Goal: Use online tool/utility: Utilize a website feature to perform a specific function

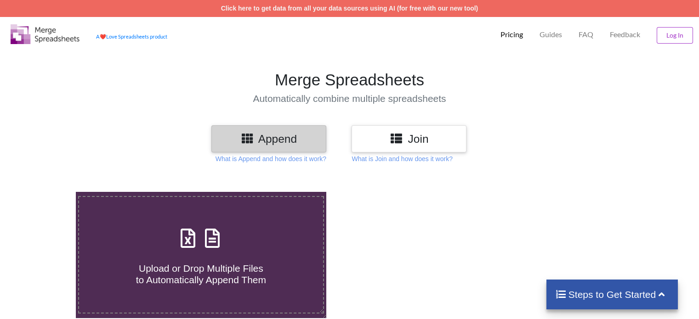
click at [203, 232] on icon at bounding box center [212, 233] width 23 height 19
click at [48, 192] on input "Upload or Drop Multiple Files to Automatically Append Them" at bounding box center [48, 192] width 0 height 0
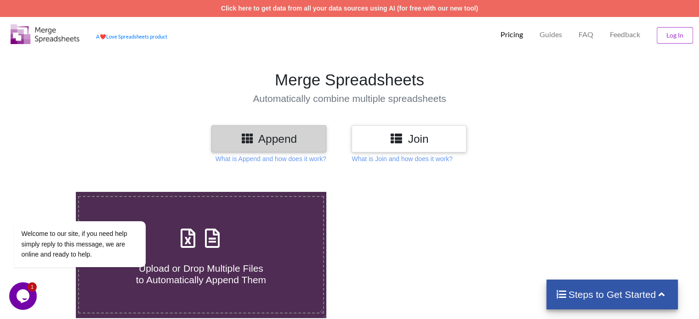
type input "C:\fakepath\Task-report-23-09-2025T21_23.csv"
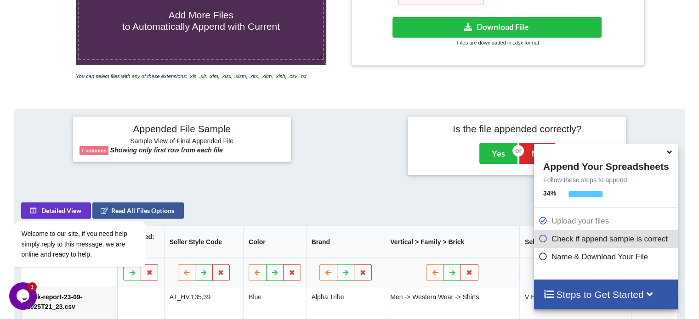
scroll to position [133, 0]
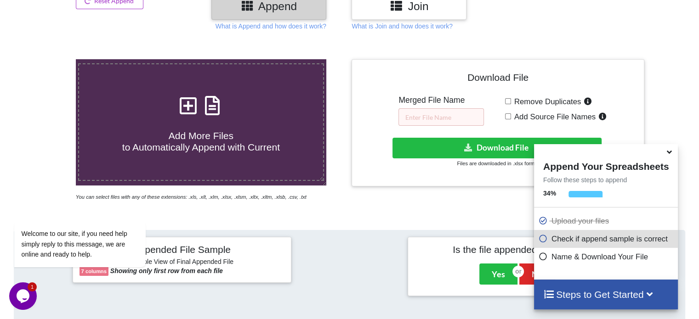
click at [217, 108] on icon at bounding box center [212, 100] width 23 height 19
click at [48, 59] on input "Add More Files to Automatically Append with Current" at bounding box center [48, 59] width 0 height 0
click at [421, 111] on input "text" at bounding box center [440, 116] width 85 height 17
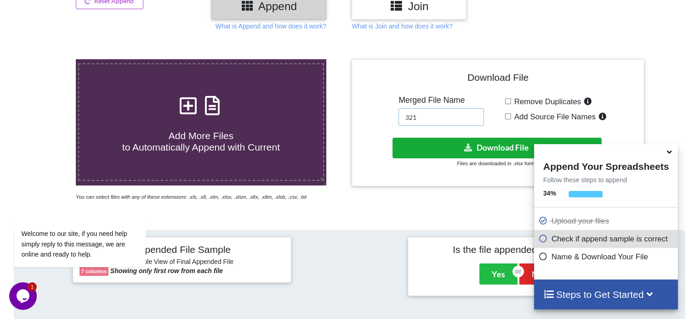
type input "321"
click at [452, 152] on button "Download File" at bounding box center [496, 148] width 209 height 21
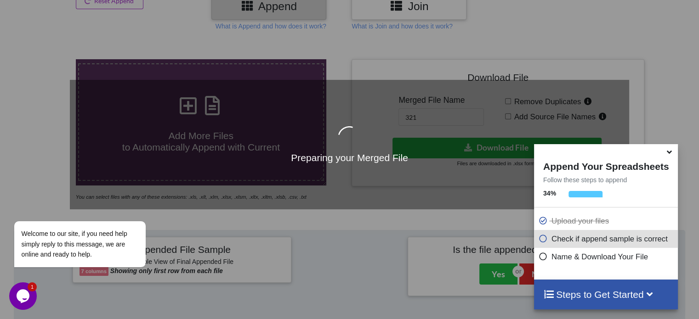
click at [672, 154] on icon at bounding box center [669, 151] width 10 height 8
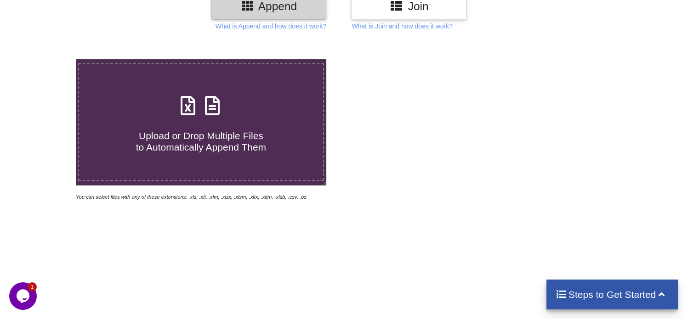
click at [207, 108] on icon at bounding box center [212, 100] width 23 height 19
click at [48, 59] on input "Upload or Drop Multiple Files to Automatically Append Them" at bounding box center [48, 59] width 0 height 0
type input "C:\fakepath\Task-report-23-09-2025T21_46.csv"
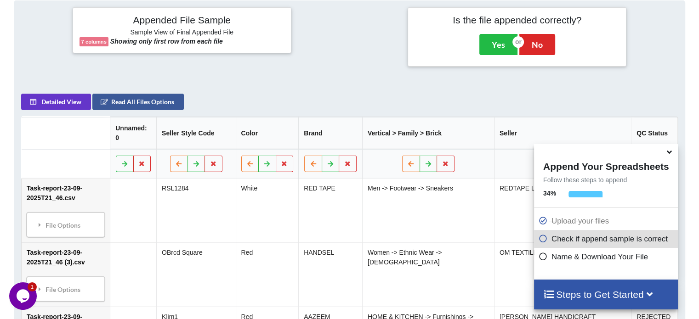
scroll to position [179, 0]
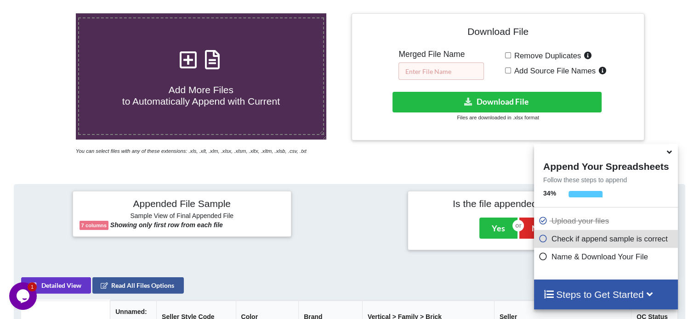
click at [450, 74] on input "text" at bounding box center [440, 70] width 85 height 17
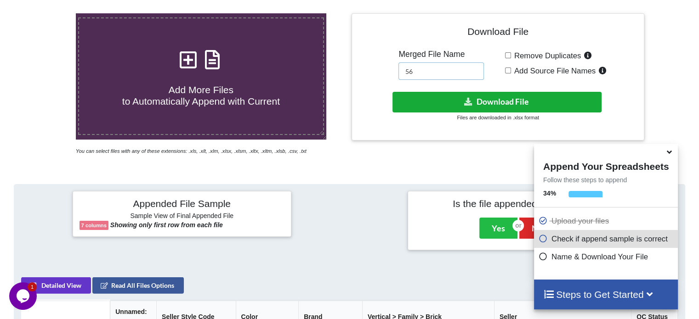
type input "56"
click at [449, 102] on button "Download File" at bounding box center [496, 102] width 209 height 21
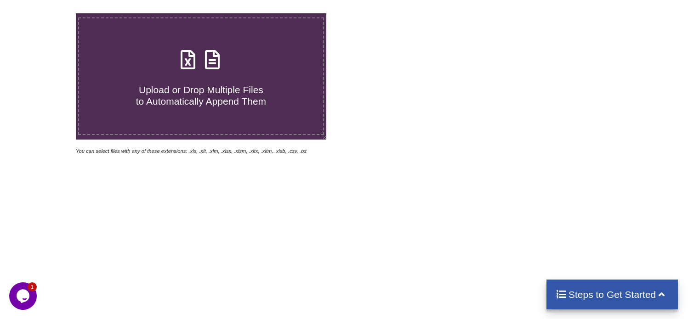
click at [213, 60] on icon at bounding box center [212, 54] width 23 height 19
click at [48, 13] on input "Upload or Drop Multiple Files to Automatically Append Them" at bounding box center [48, 13] width 0 height 0
type input "C:\fakepath\Task-report-23-09-2025T21_46.csv"
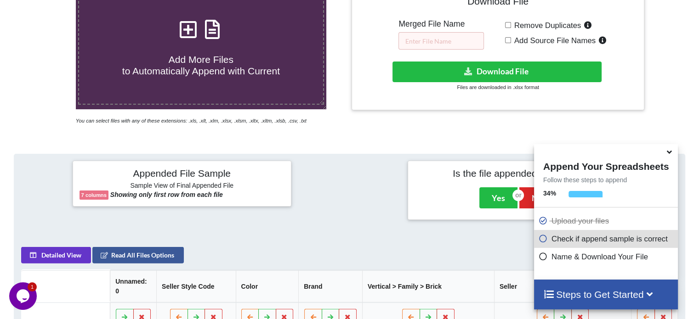
scroll to position [133, 0]
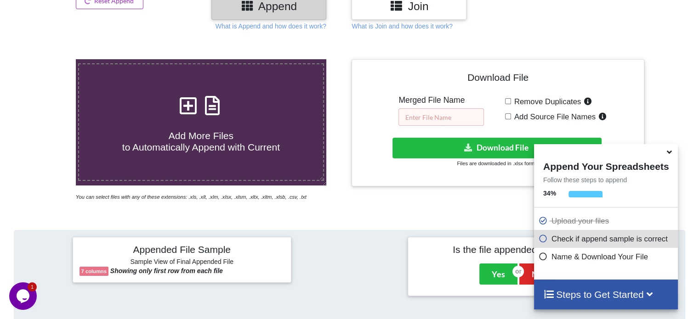
click at [454, 109] on input "text" at bounding box center [440, 116] width 85 height 17
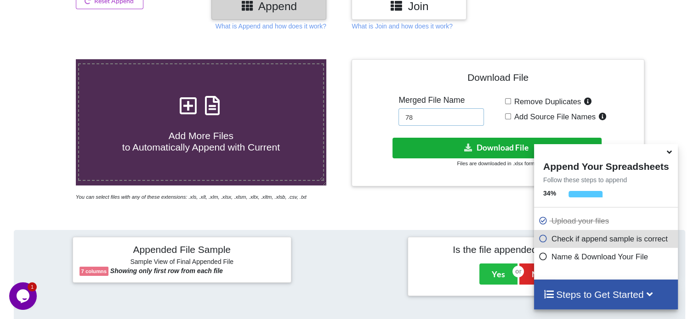
type input "78"
click at [450, 141] on button "Download File" at bounding box center [496, 148] width 209 height 21
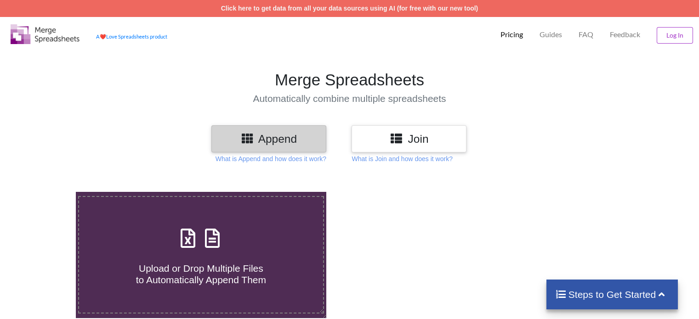
scroll to position [133, 0]
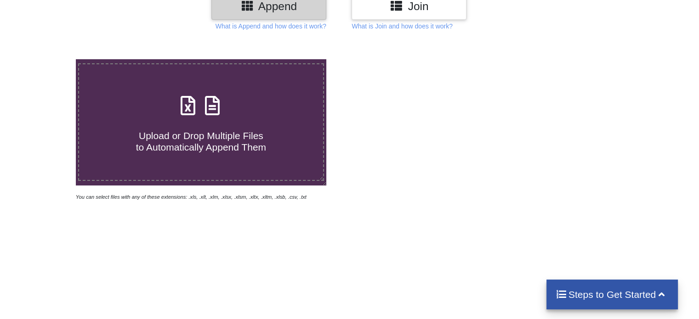
type input "C:\fakepath\Task-report-23-09-2025T22_06.csv"
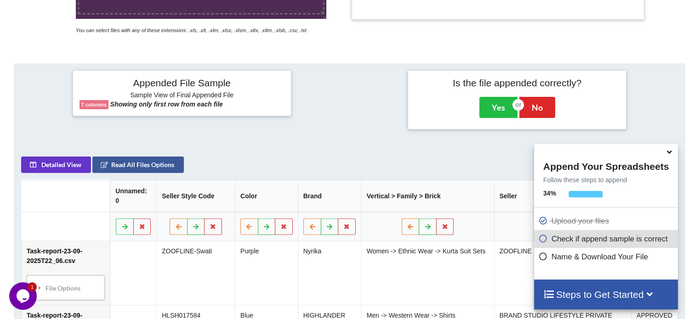
scroll to position [179, 0]
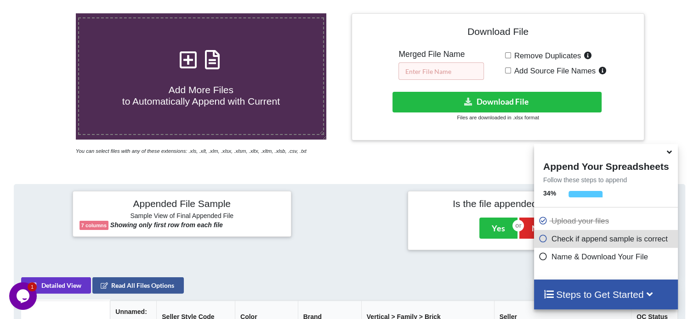
click at [453, 71] on input "text" at bounding box center [440, 70] width 85 height 17
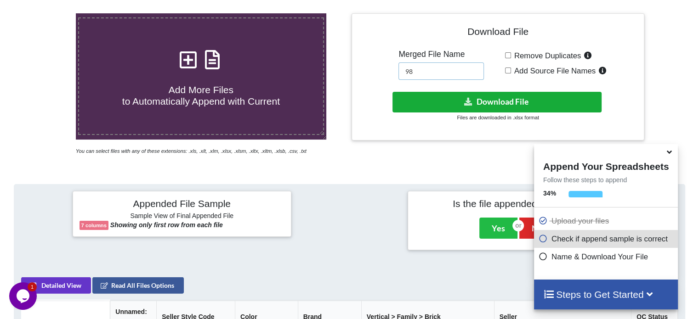
type input "98"
click at [442, 95] on button "Download File" at bounding box center [496, 102] width 209 height 21
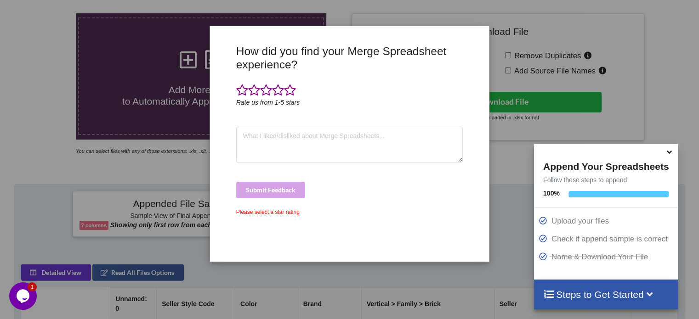
click at [340, 125] on div "How did you find your Merge Spreadsheet experience? Rate us from 1-5 stars Subm…" at bounding box center [350, 150] width 232 height 211
